Goal: Navigation & Orientation: Find specific page/section

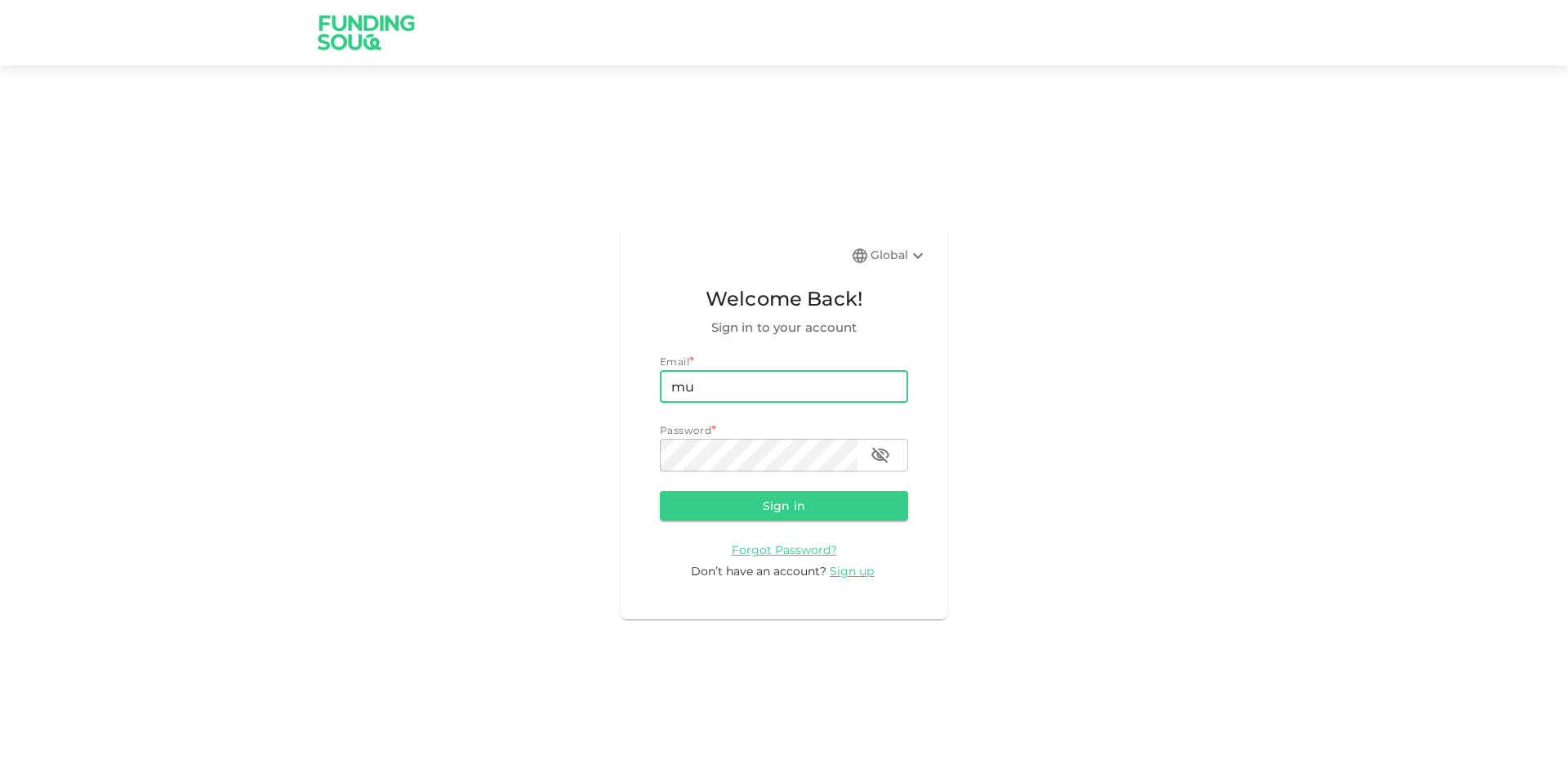
type input "[EMAIL_ADDRESS][DOMAIN_NAME]"
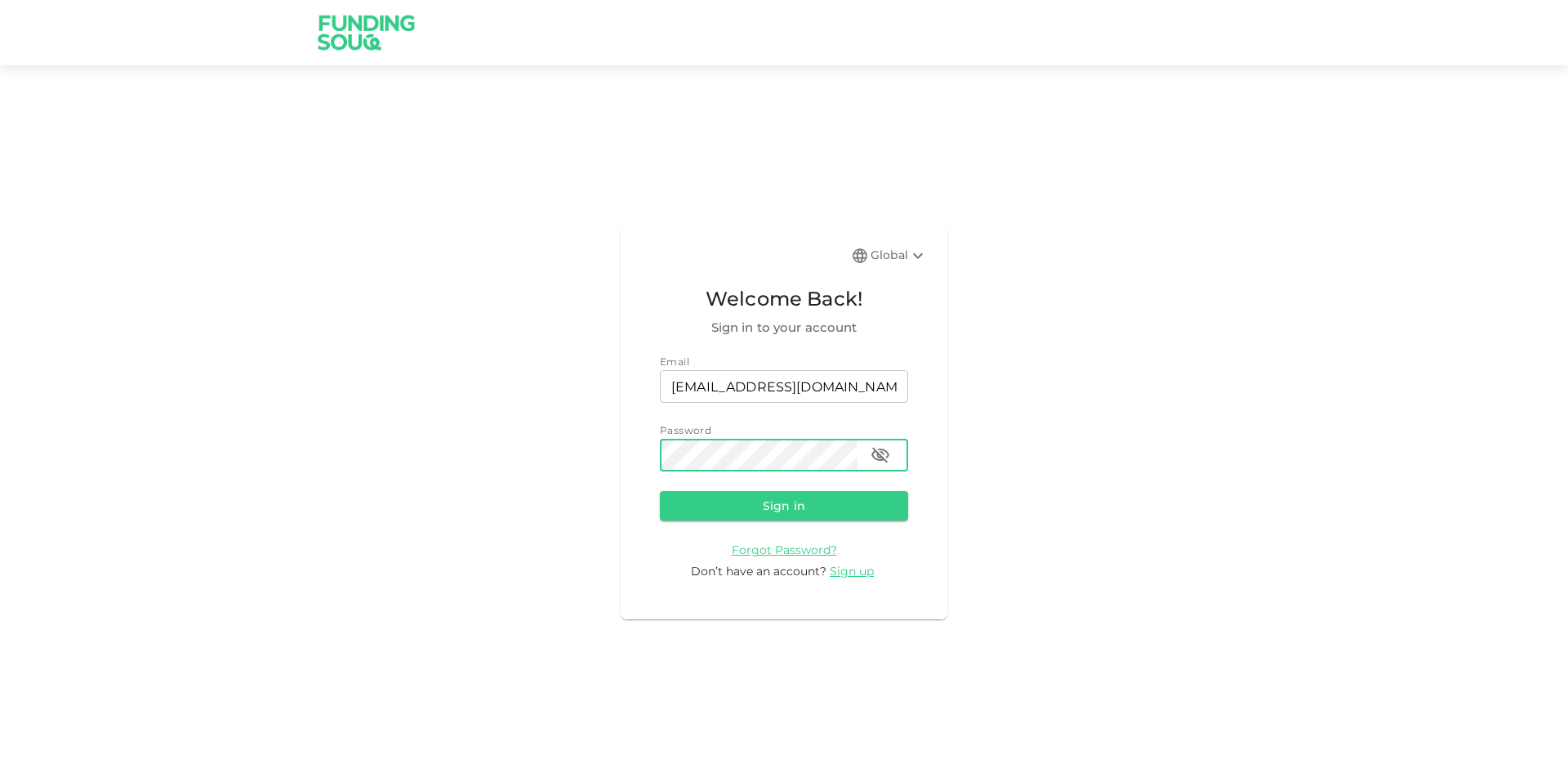
click at [660, 491] on button "Sign in" at bounding box center [784, 506] width 248 height 30
click at [883, 451] on icon "button" at bounding box center [880, 455] width 18 height 15
click at [660, 491] on button "Sign in" at bounding box center [784, 506] width 248 height 30
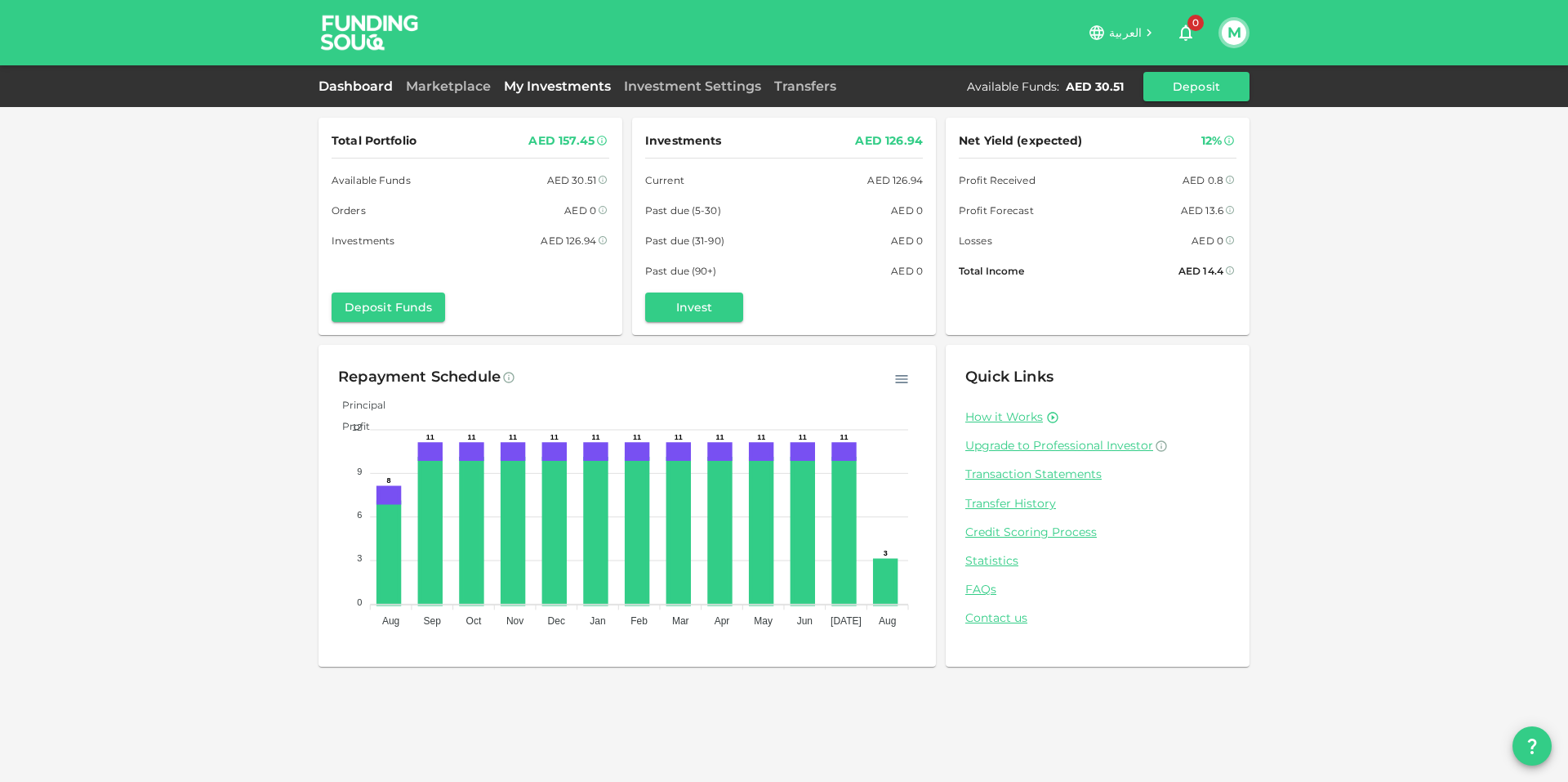
click at [575, 87] on link "My Investments" at bounding box center [558, 86] width 120 height 15
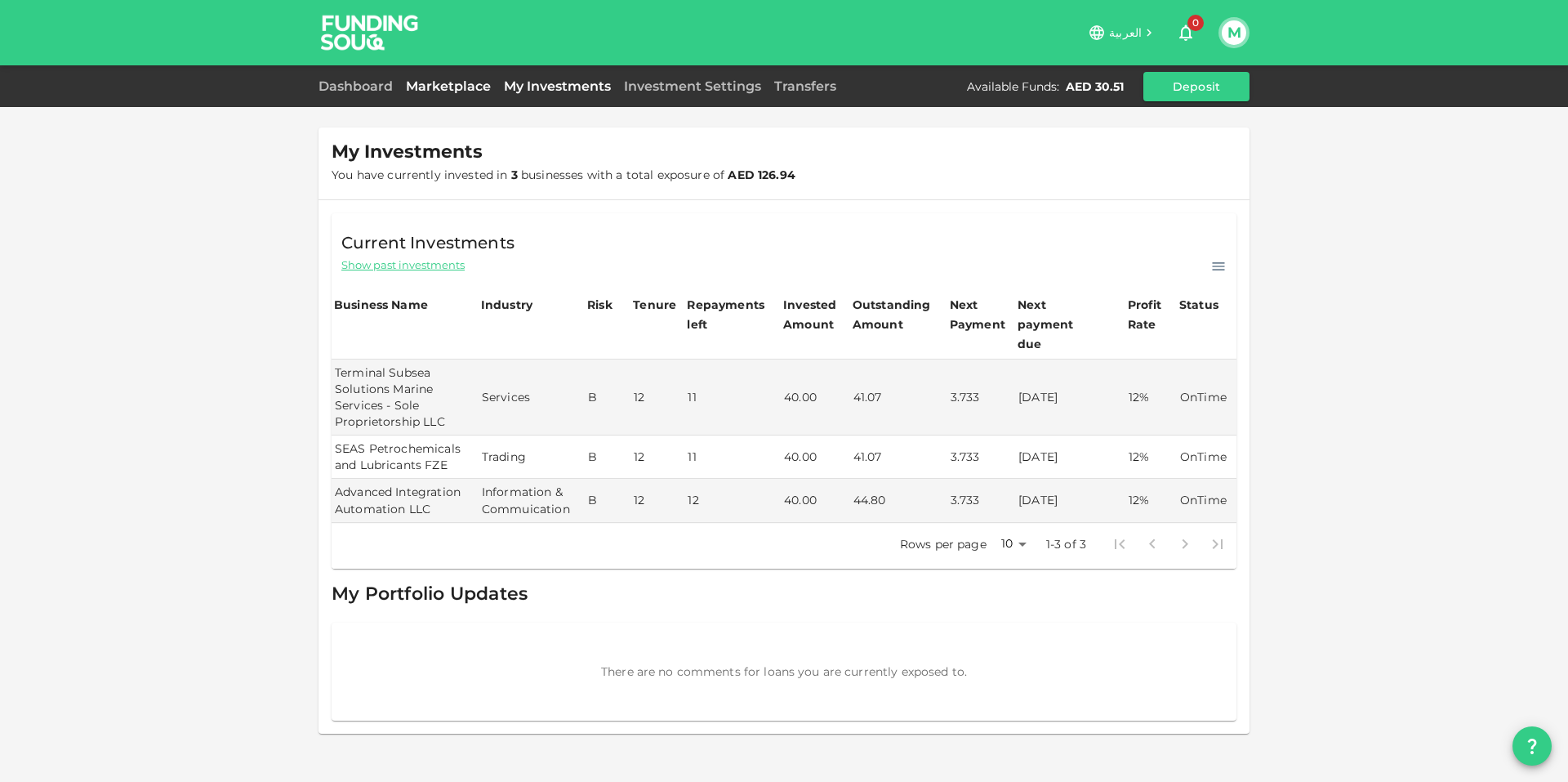
click at [426, 78] on link "Marketplace" at bounding box center [448, 86] width 98 height 15
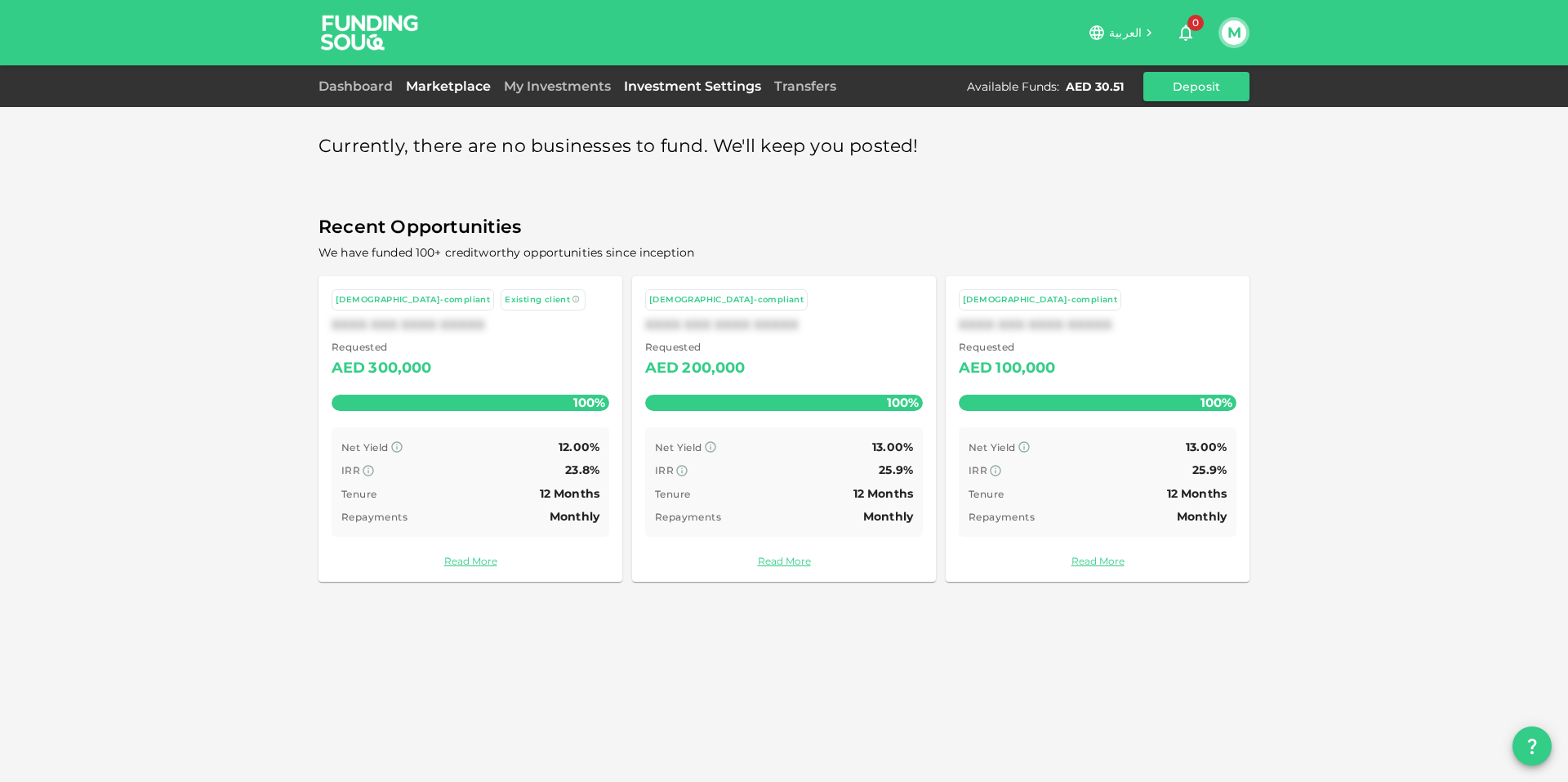
click at [750, 88] on link "Investment Settings" at bounding box center [693, 86] width 150 height 15
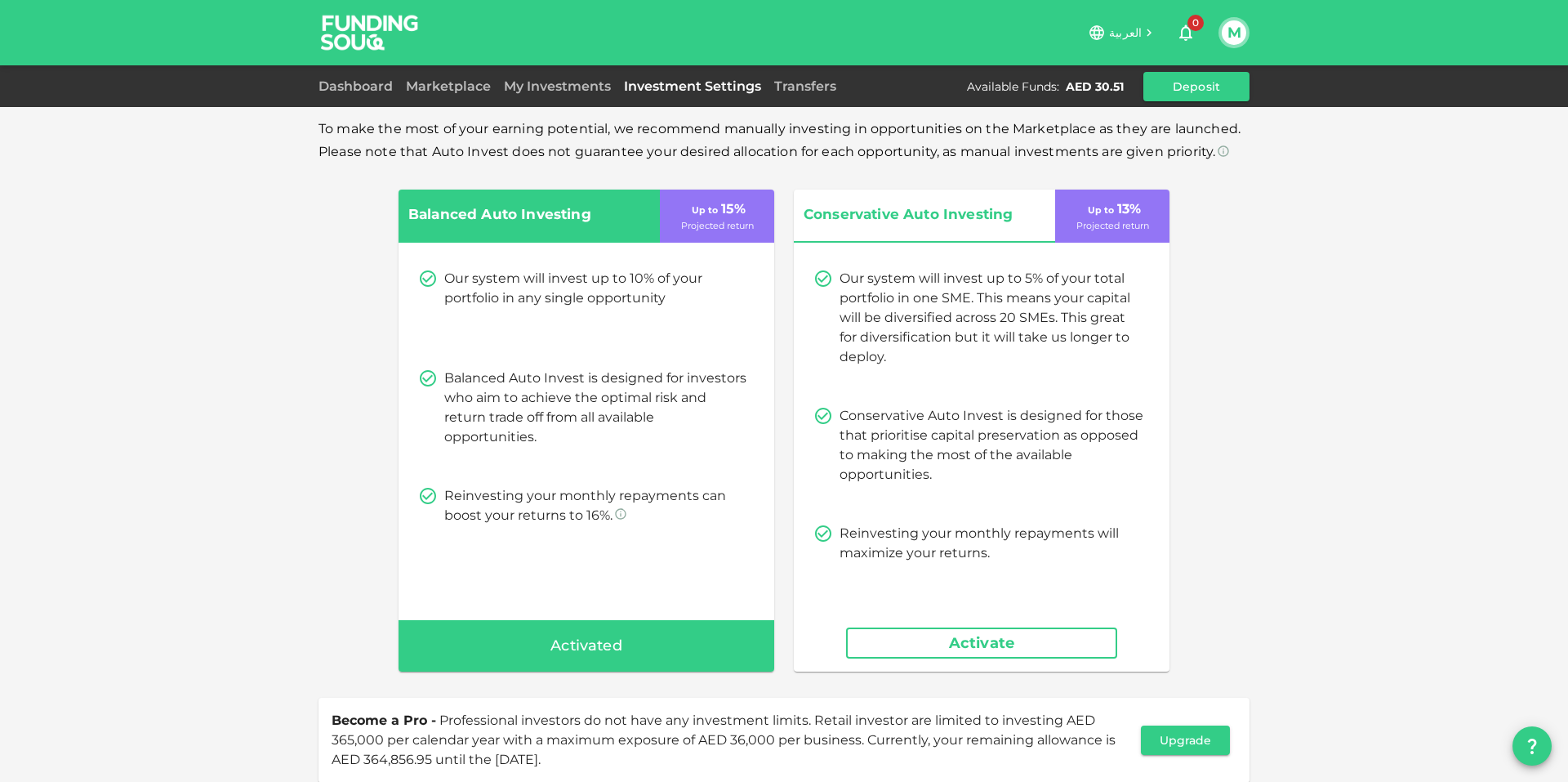
click at [791, 89] on link "Transfers" at bounding box center [805, 86] width 75 height 15
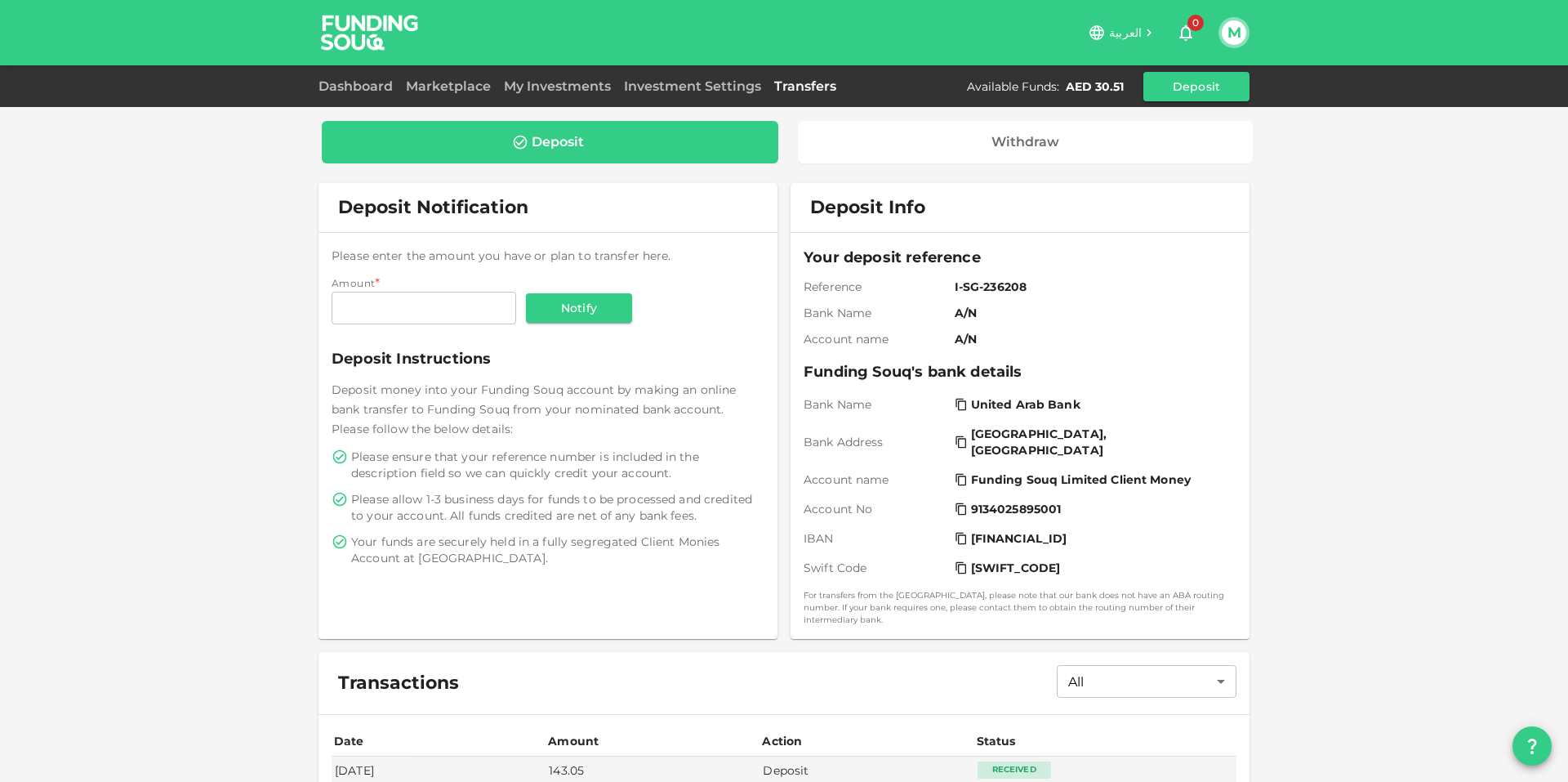
click at [444, 77] on div "Marketplace" at bounding box center [448, 87] width 98 height 20
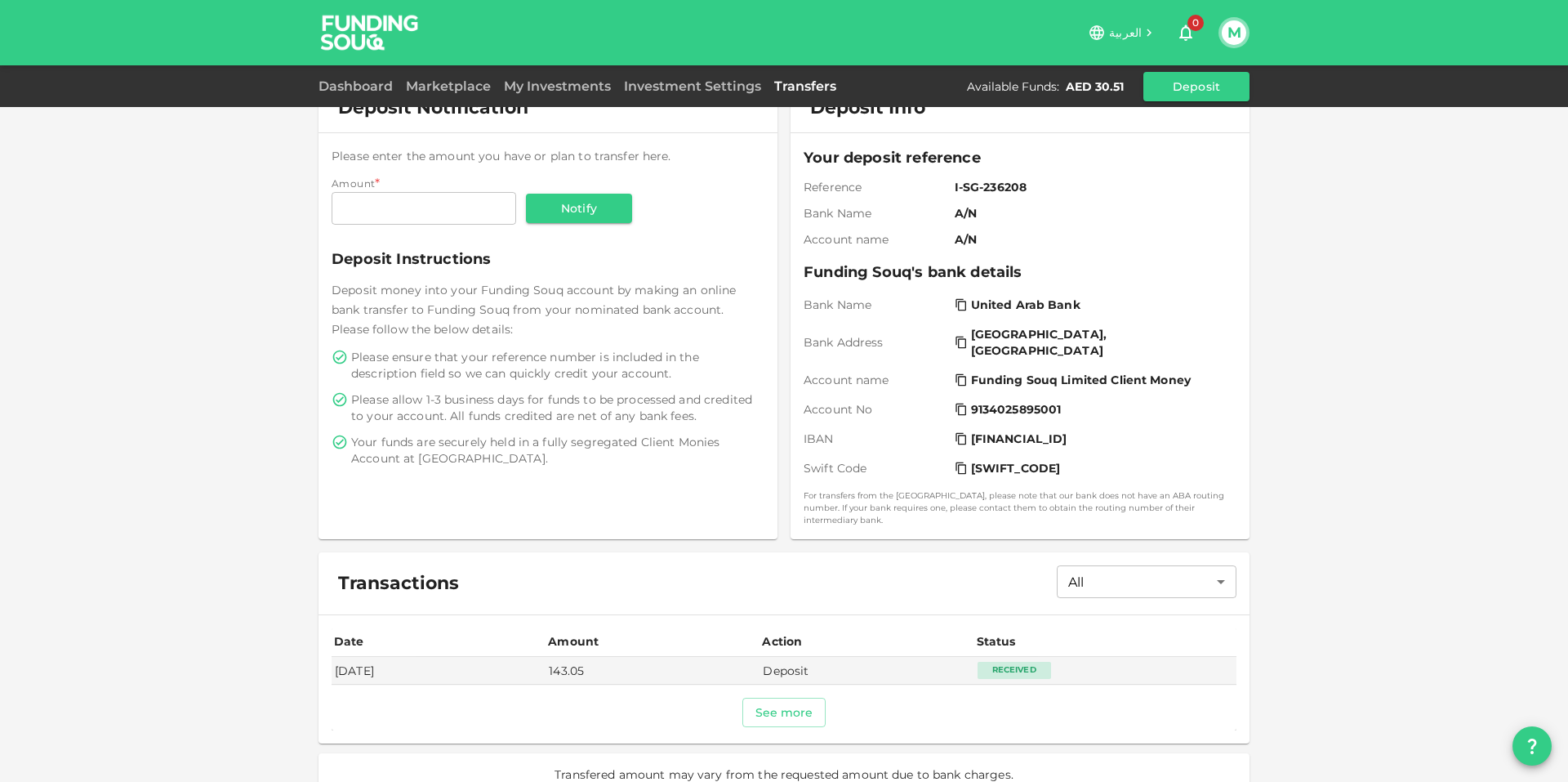
scroll to position [111, 0]
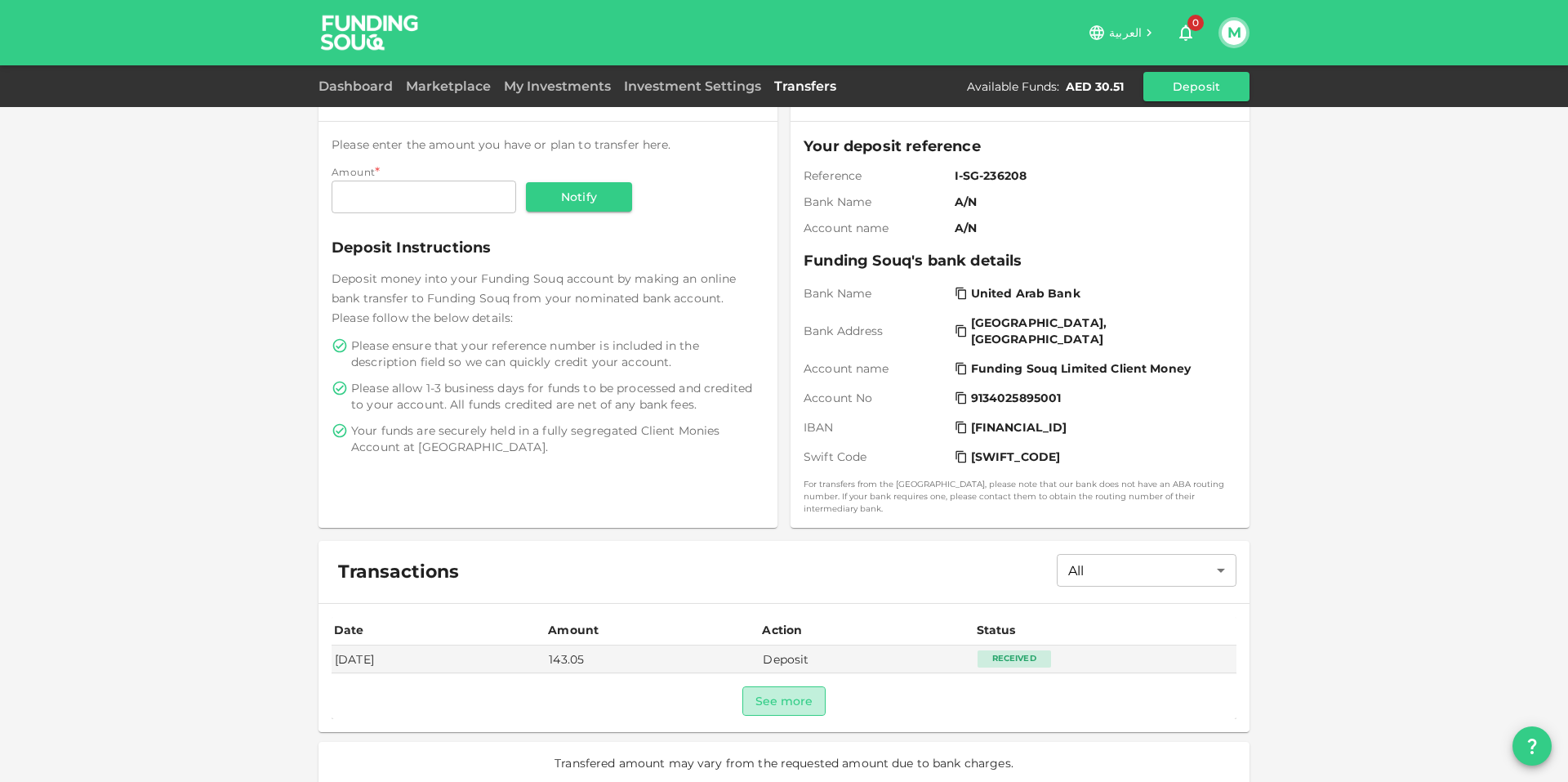
click at [768, 696] on button "See more" at bounding box center [784, 701] width 84 height 30
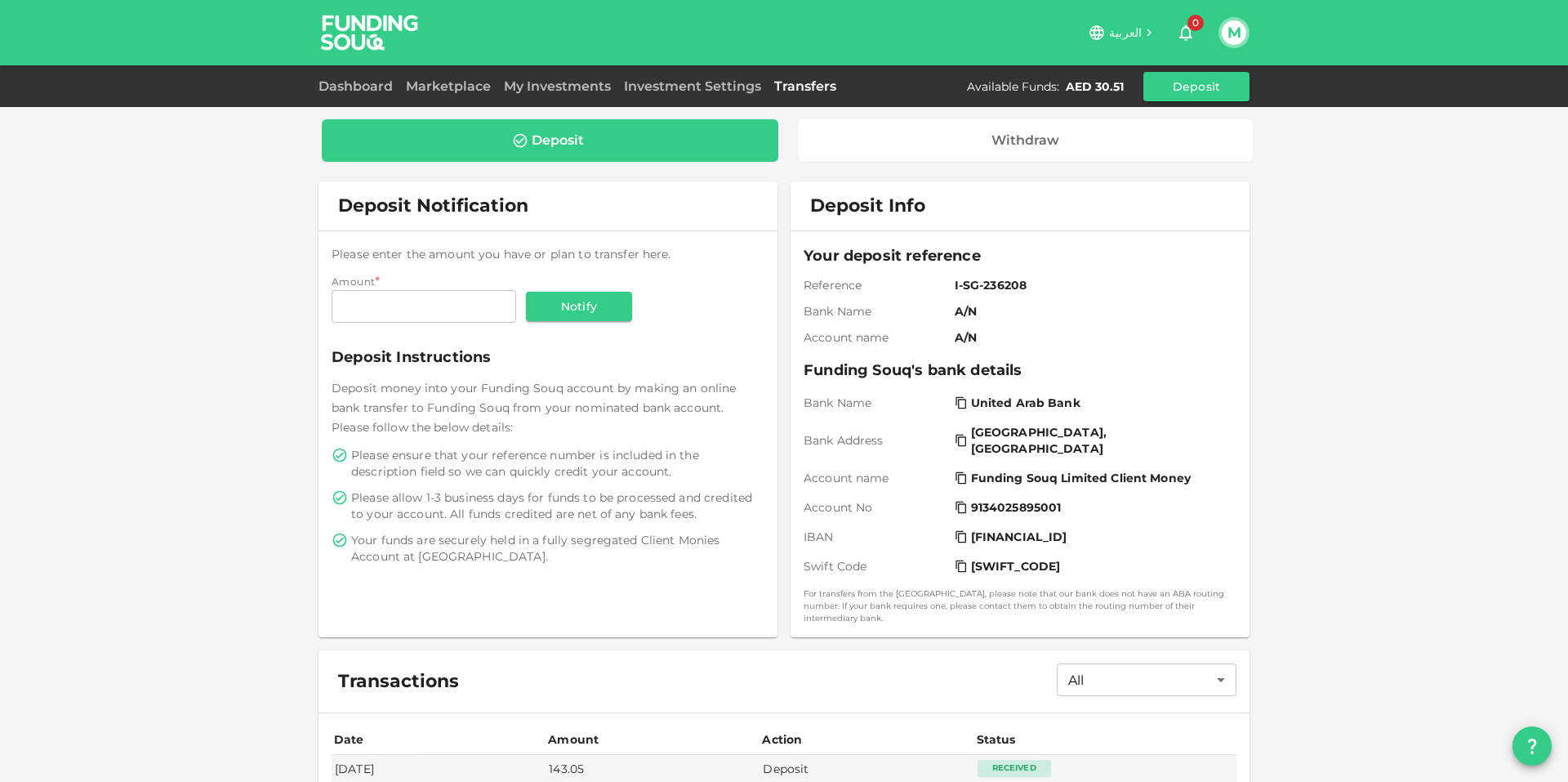
scroll to position [0, 0]
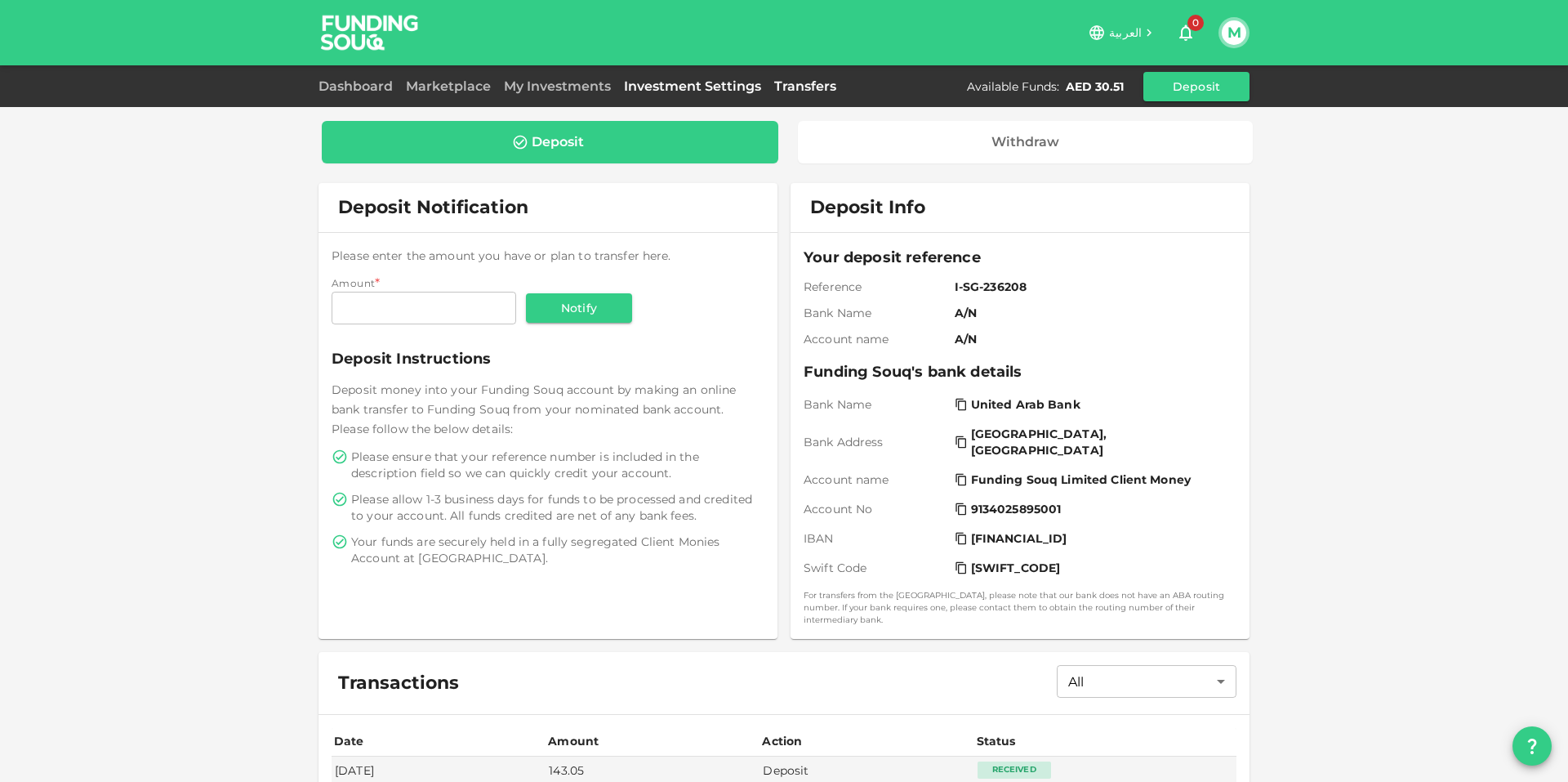
click at [723, 86] on link "Investment Settings" at bounding box center [693, 86] width 150 height 15
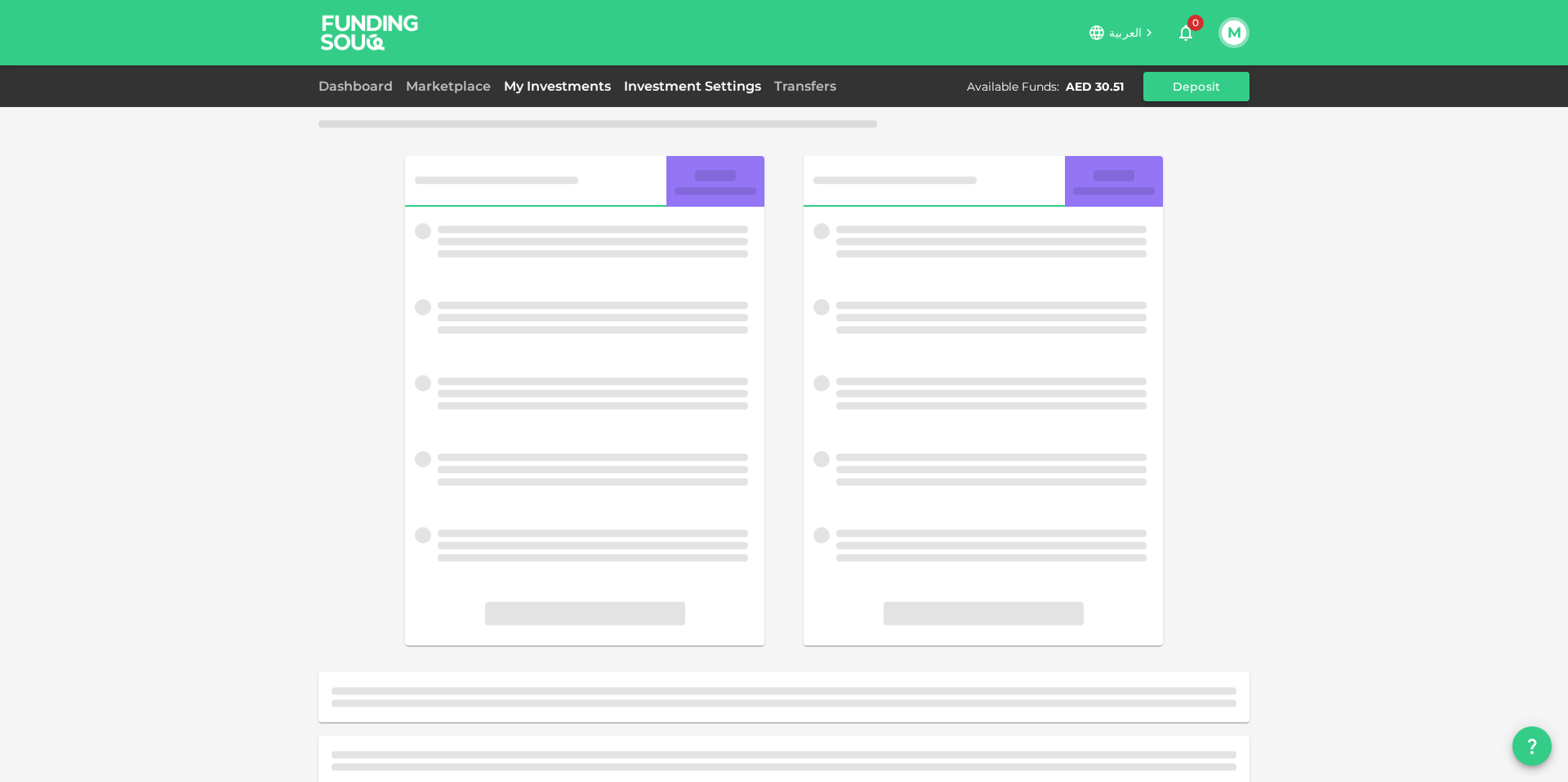
click at [568, 84] on link "My Investments" at bounding box center [558, 86] width 120 height 15
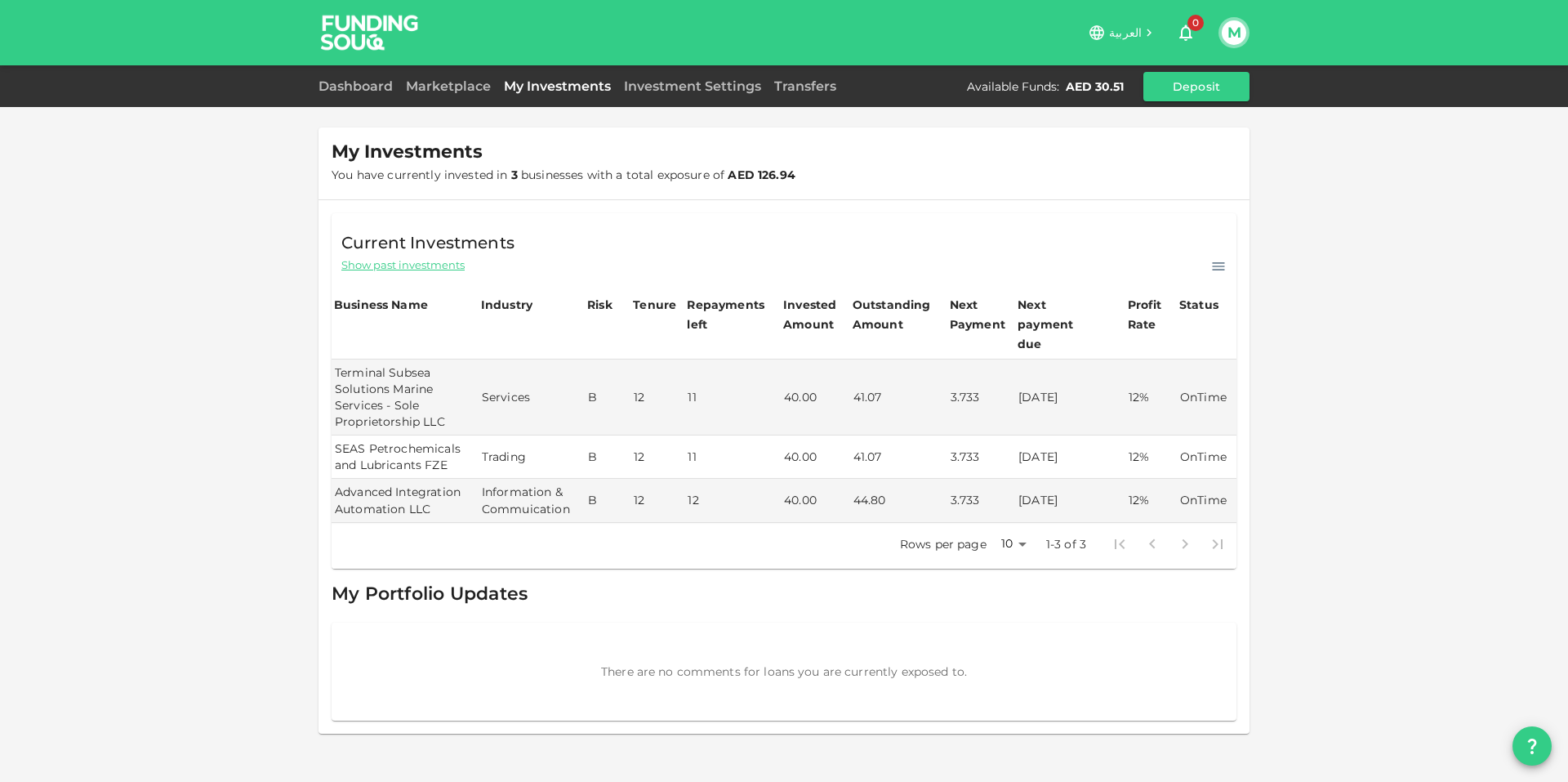
click at [406, 72] on div "Dashboard Marketplace My Investments Investment Settings Transfers Available Fu…" at bounding box center [784, 87] width 931 height 30
click at [406, 104] on div "Dashboard Marketplace My Investments Investment Settings Transfers Available Fu…" at bounding box center [784, 87] width 1568 height 42
click at [457, 90] on link "Marketplace" at bounding box center [448, 86] width 98 height 15
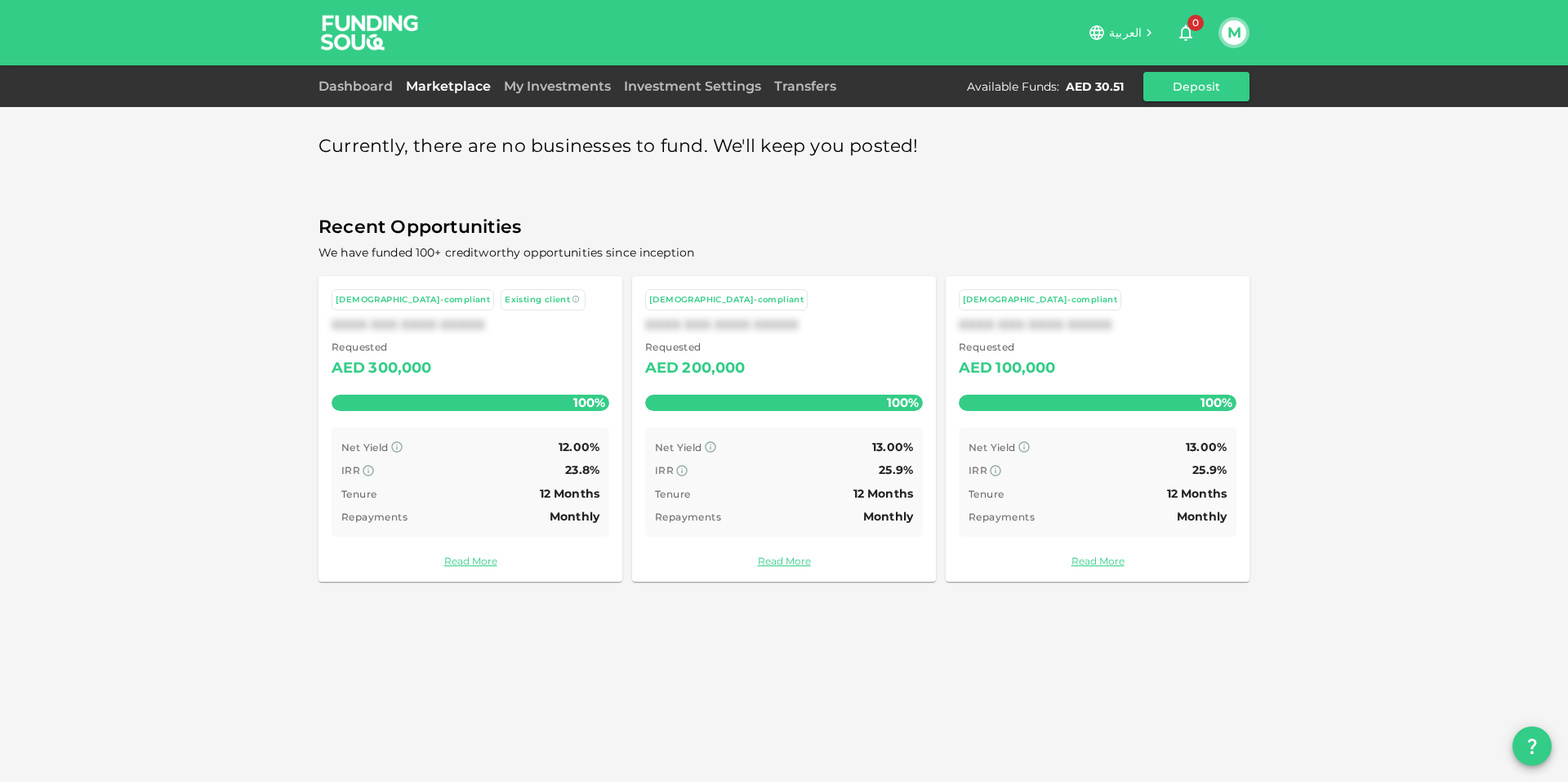
click at [1188, 22] on span "0" at bounding box center [1196, 22] width 16 height 16
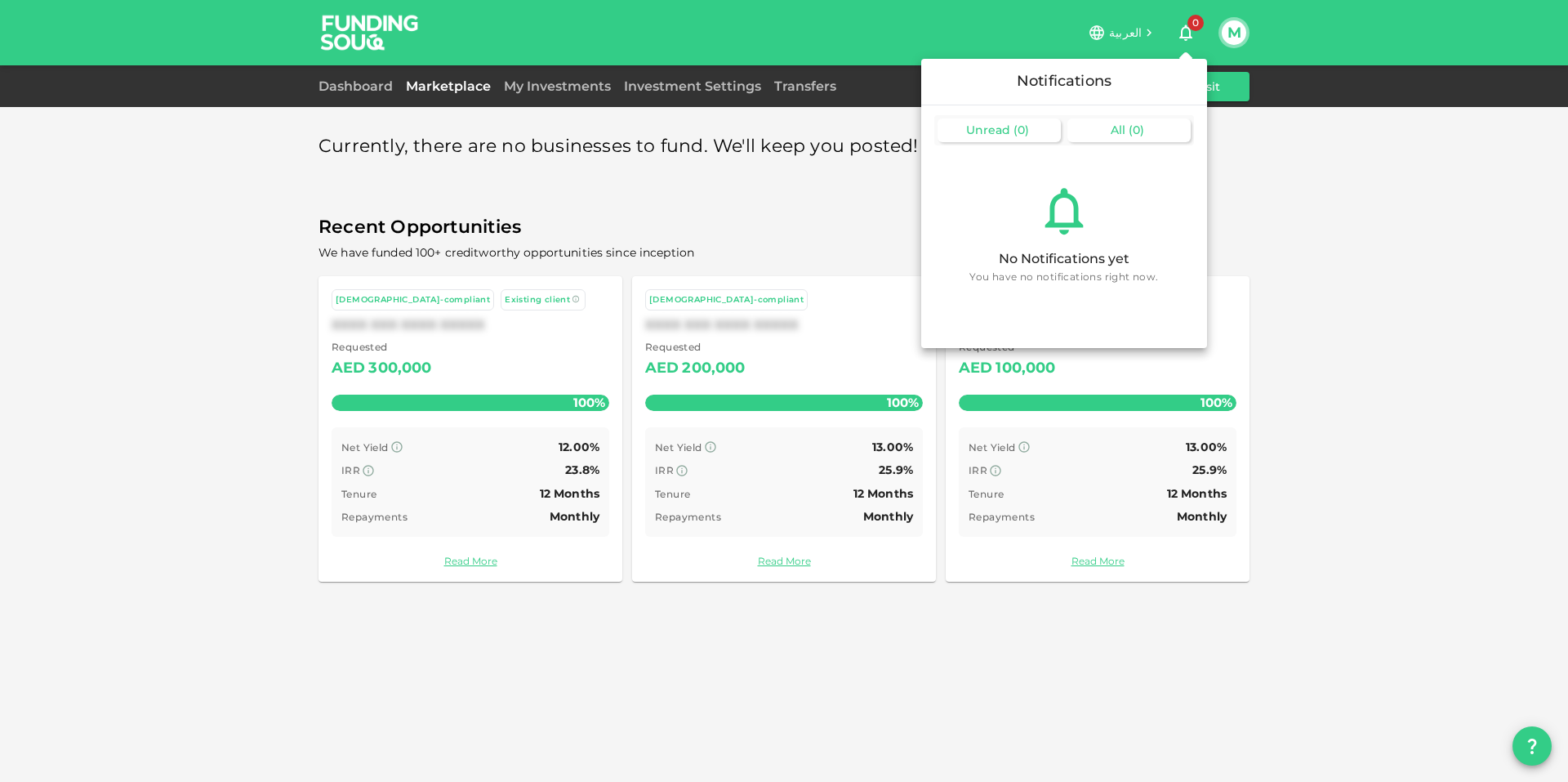
click at [1117, 119] on div "All ( 0 )" at bounding box center [1129, 130] width 124 height 24
click at [1154, 42] on div at bounding box center [784, 391] width 1568 height 782
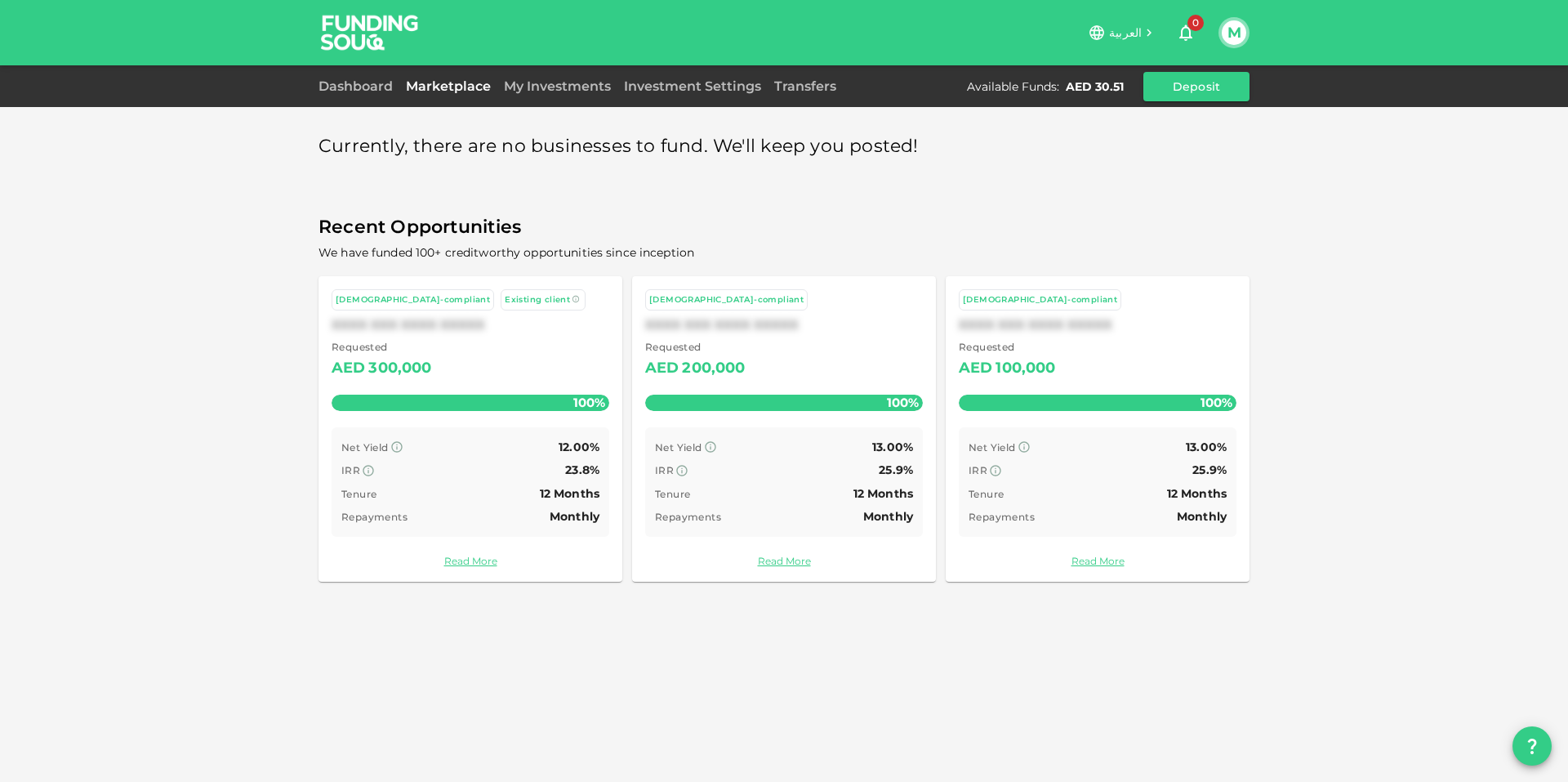
click at [1150, 38] on icon at bounding box center [1148, 32] width 14 height 14
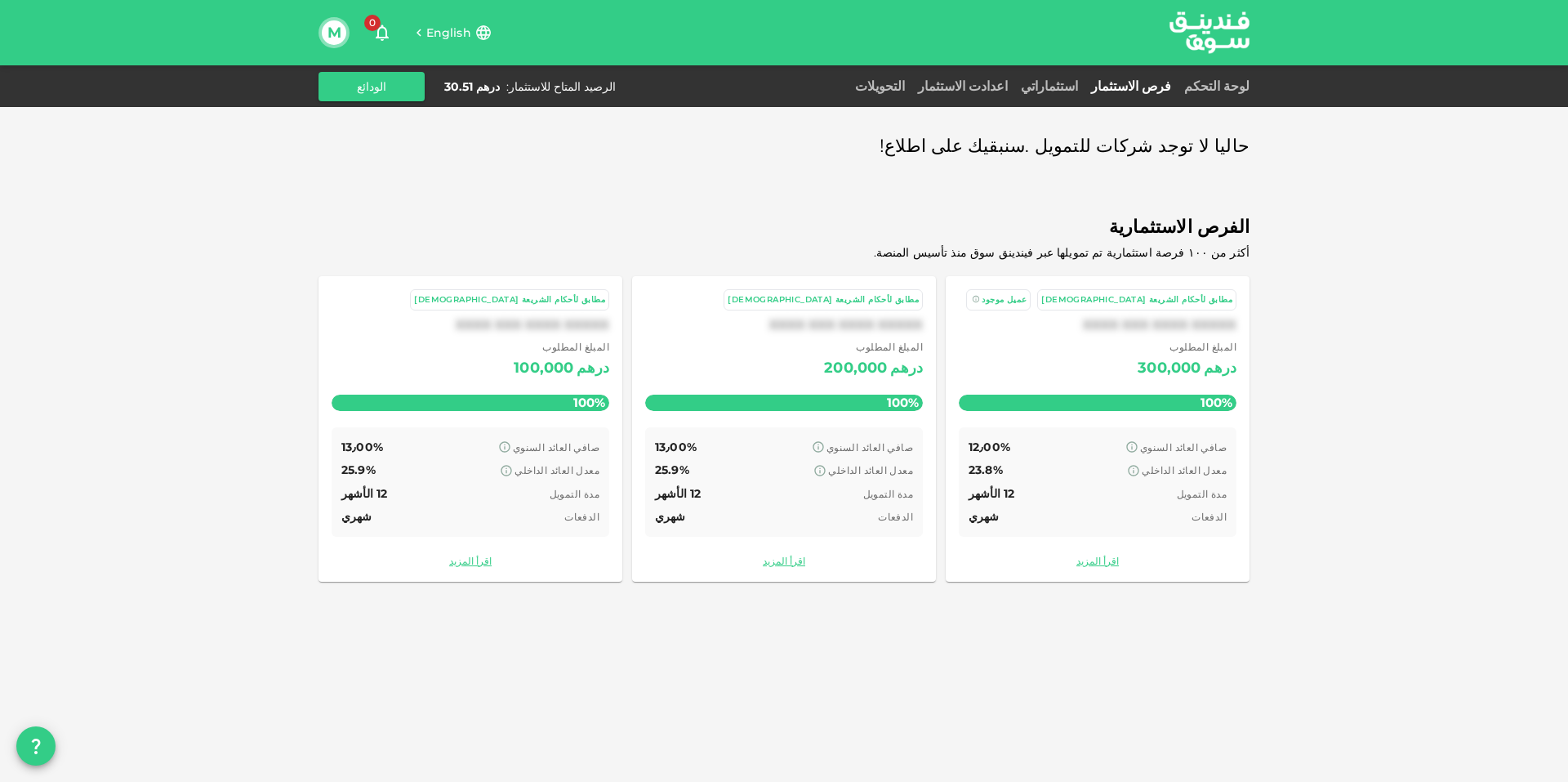
click at [455, 26] on span "English" at bounding box center [448, 32] width 45 height 14
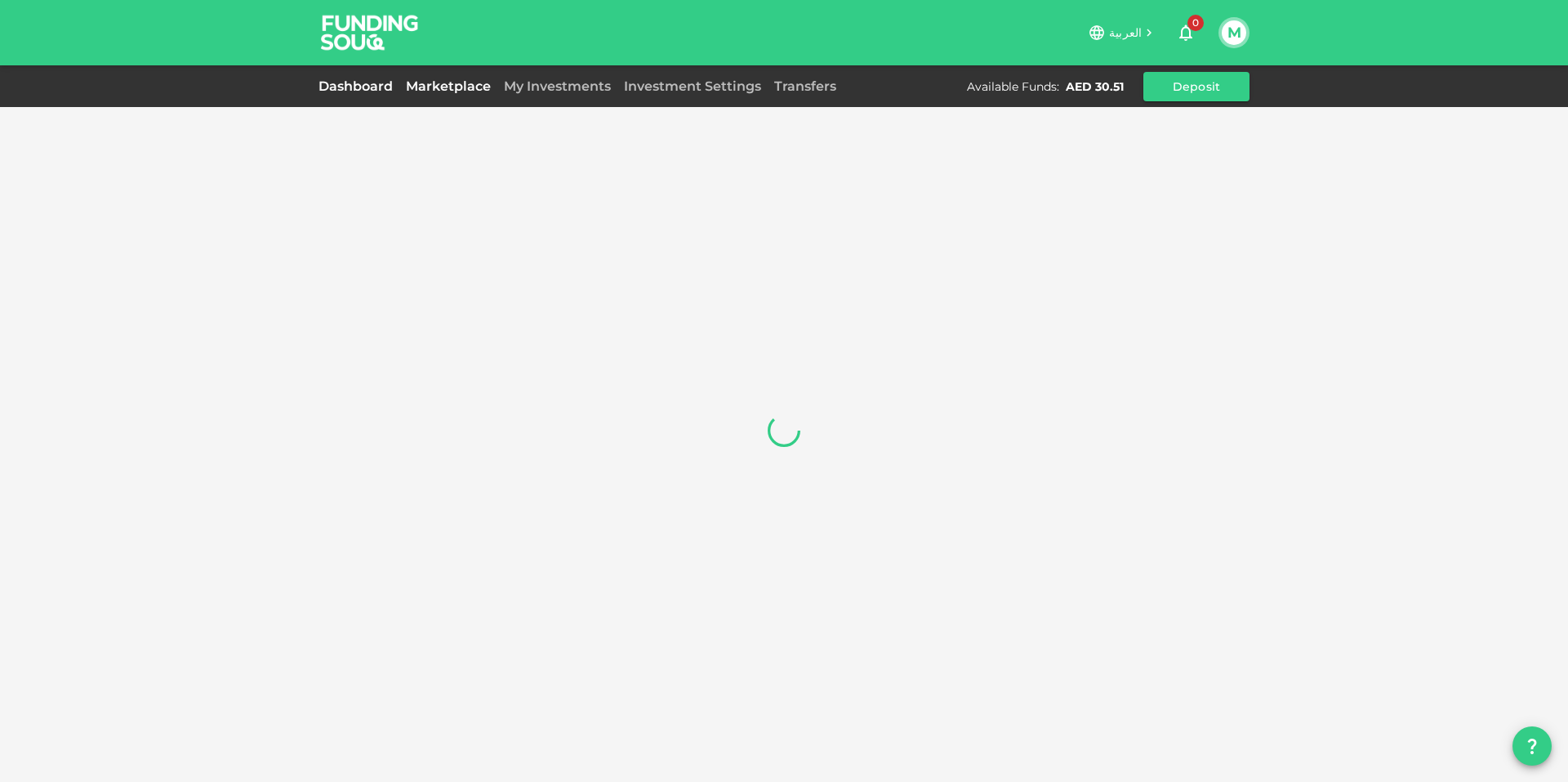
click at [383, 84] on link "Dashboard" at bounding box center [359, 86] width 81 height 15
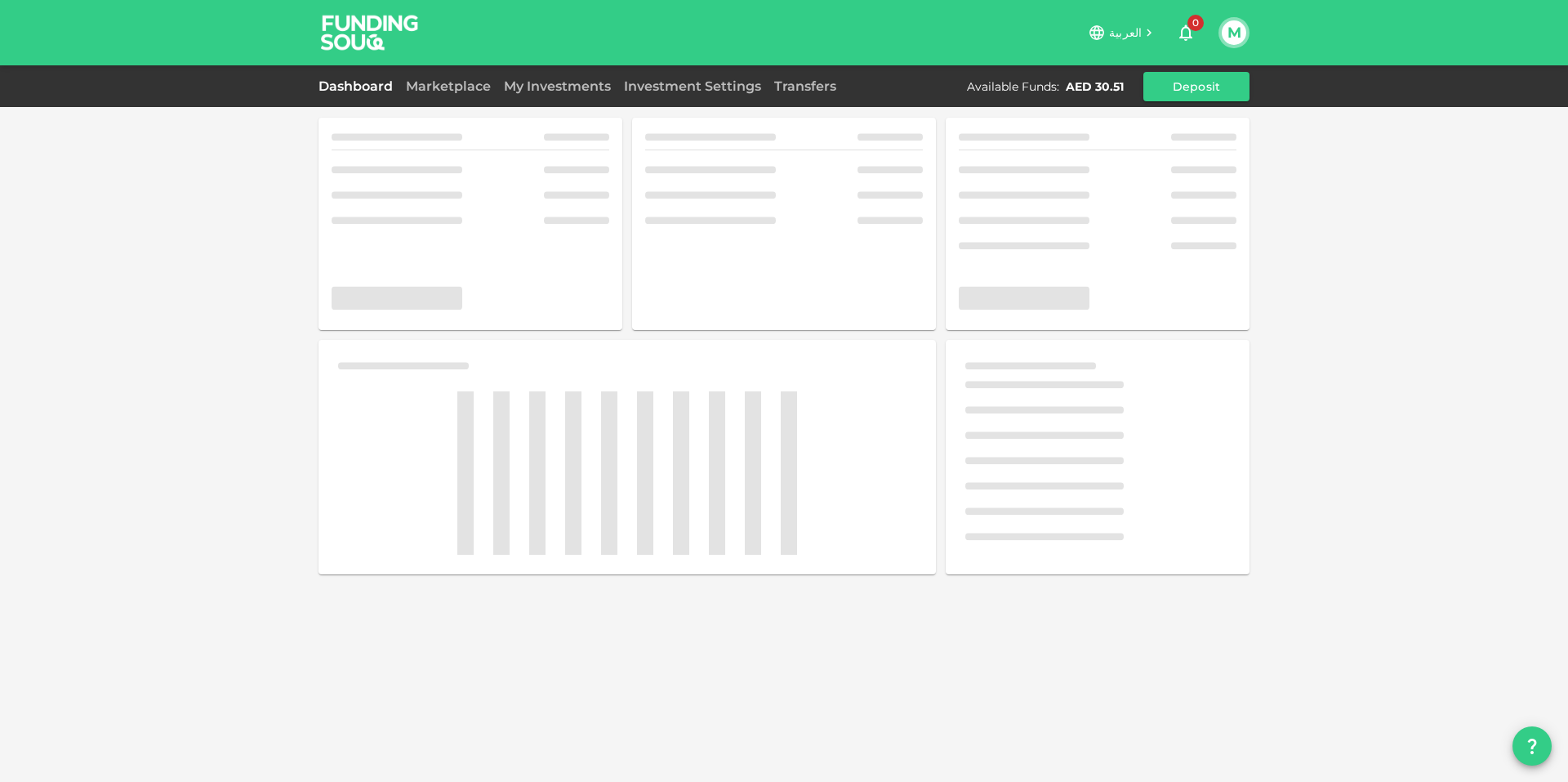
click at [383, 84] on link "Dashboard" at bounding box center [359, 86] width 81 height 15
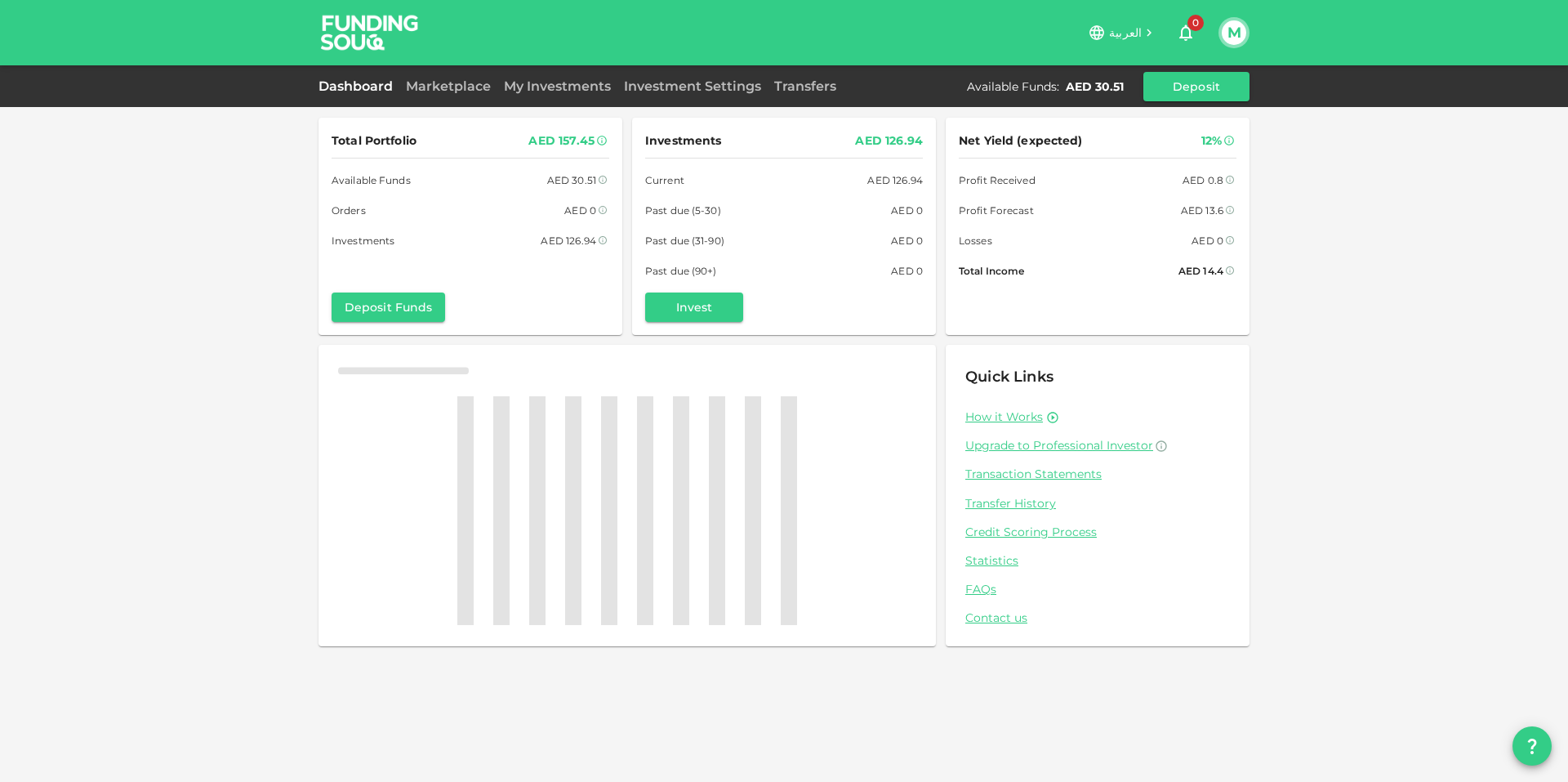
click at [383, 84] on link "Dashboard" at bounding box center [359, 86] width 81 height 15
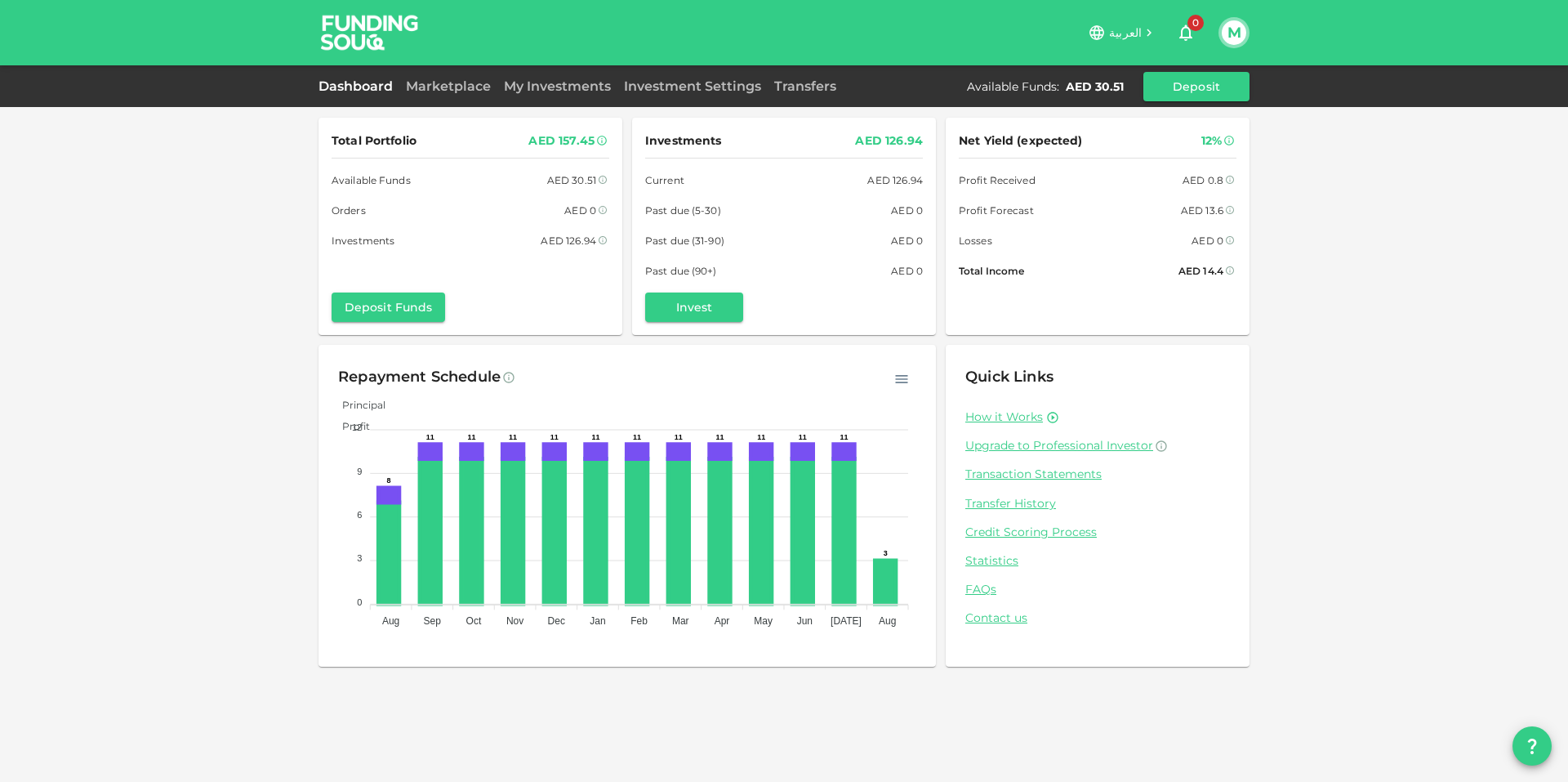
click at [384, 84] on link "Dashboard" at bounding box center [359, 86] width 81 height 15
